Goal: Task Accomplishment & Management: Complete application form

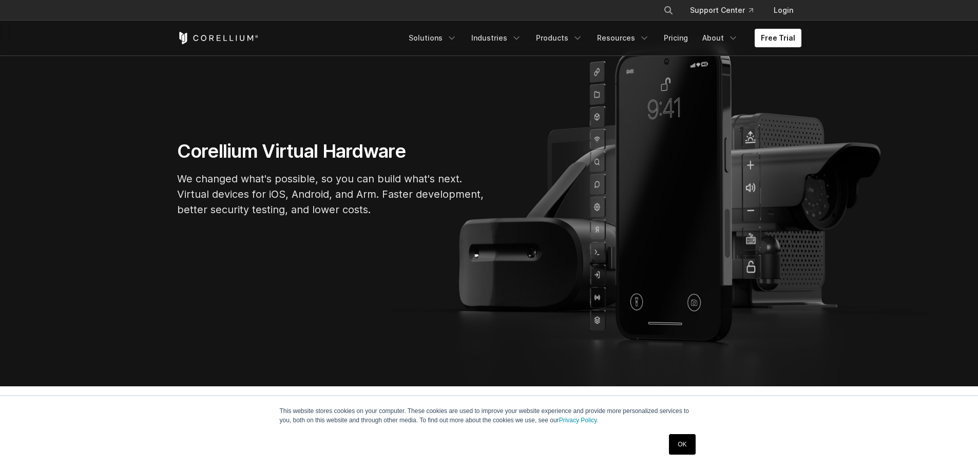
scroll to position [462, 0]
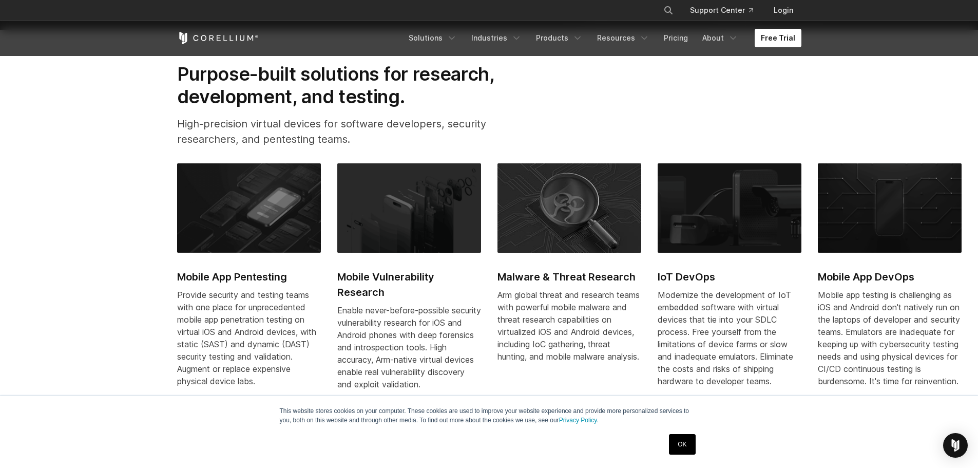
click at [684, 439] on link "OK" at bounding box center [682, 444] width 26 height 21
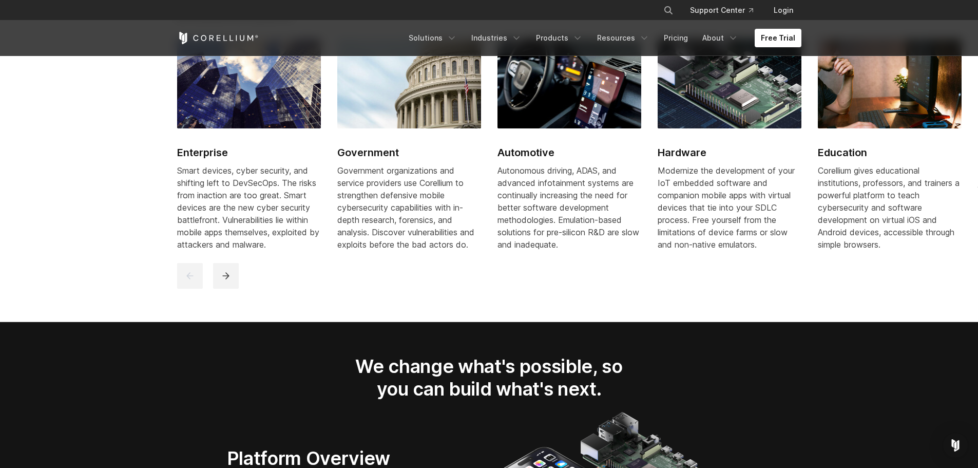
scroll to position [1540, 0]
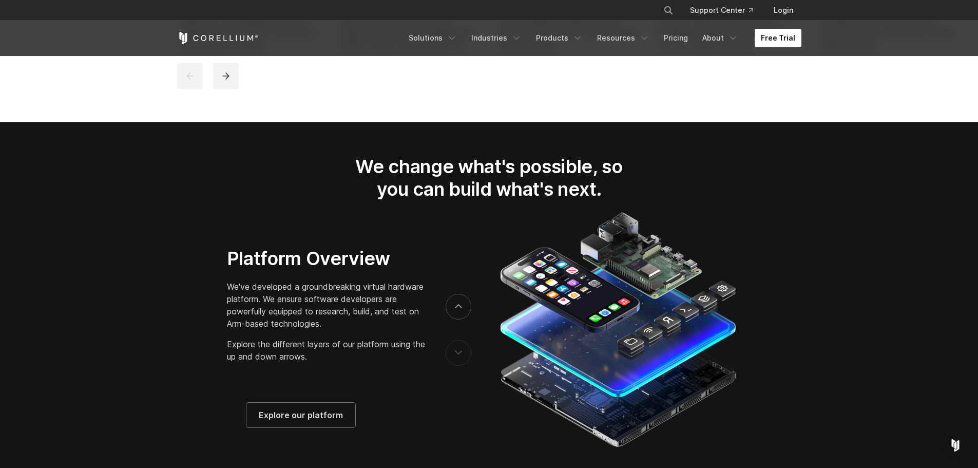
click at [777, 43] on link "Free Trial" at bounding box center [778, 38] width 47 height 18
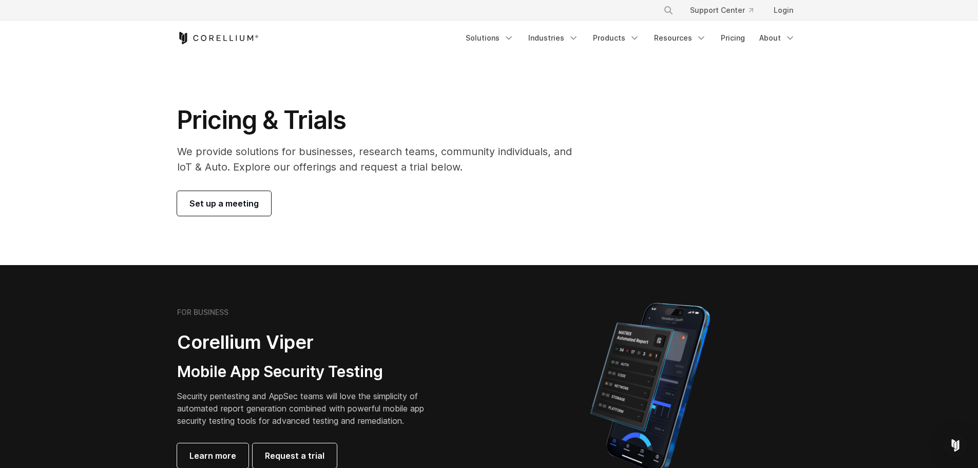
click at [239, 39] on icon "Corellium Home" at bounding box center [218, 38] width 82 height 12
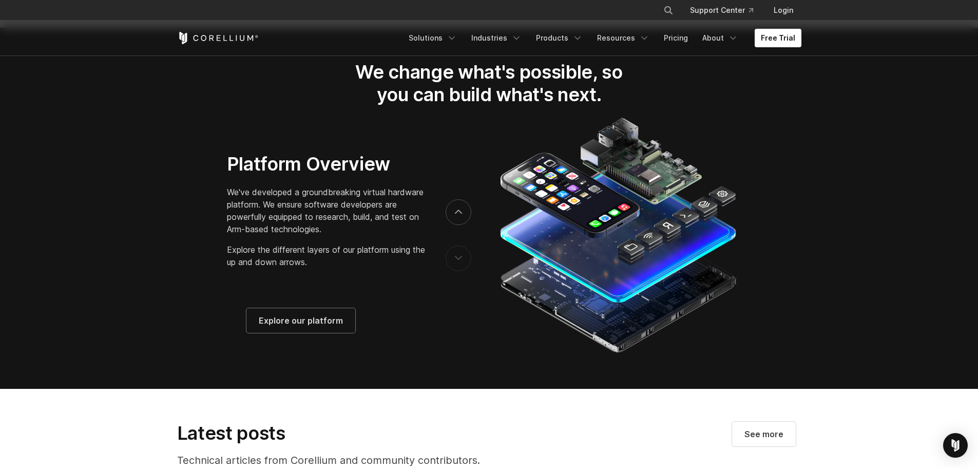
scroll to position [1694, 0]
